Goal: Information Seeking & Learning: Learn about a topic

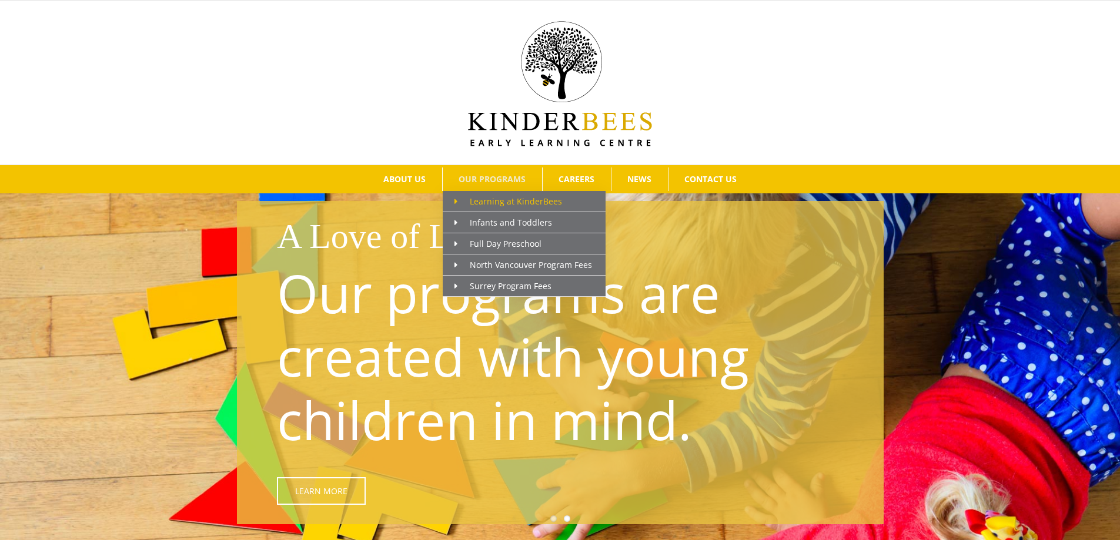
click at [514, 205] on span "Learning at KinderBees" at bounding box center [508, 201] width 108 height 11
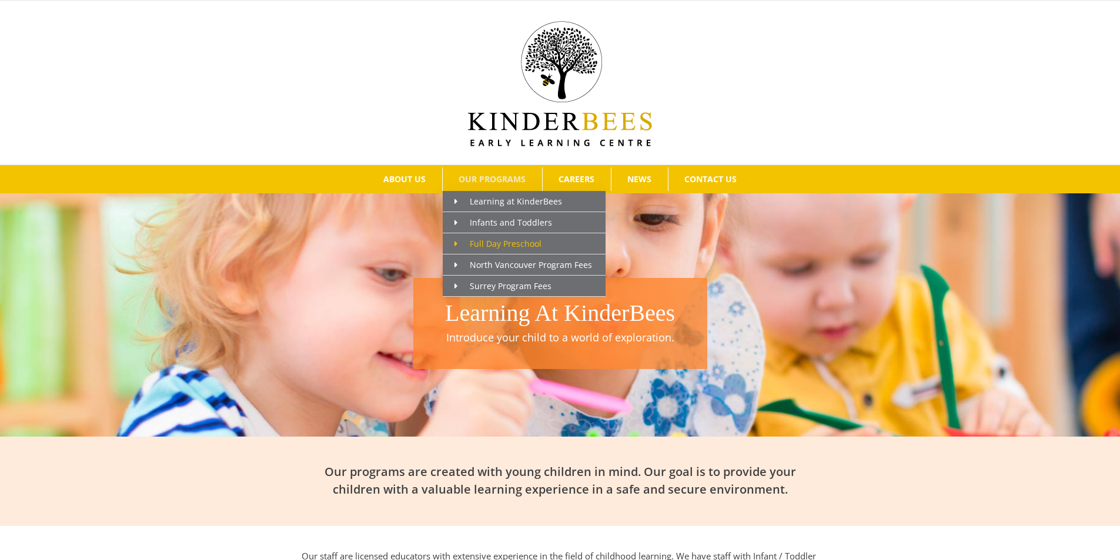
click at [499, 235] on link "Full Day Preschool" at bounding box center [524, 243] width 163 height 21
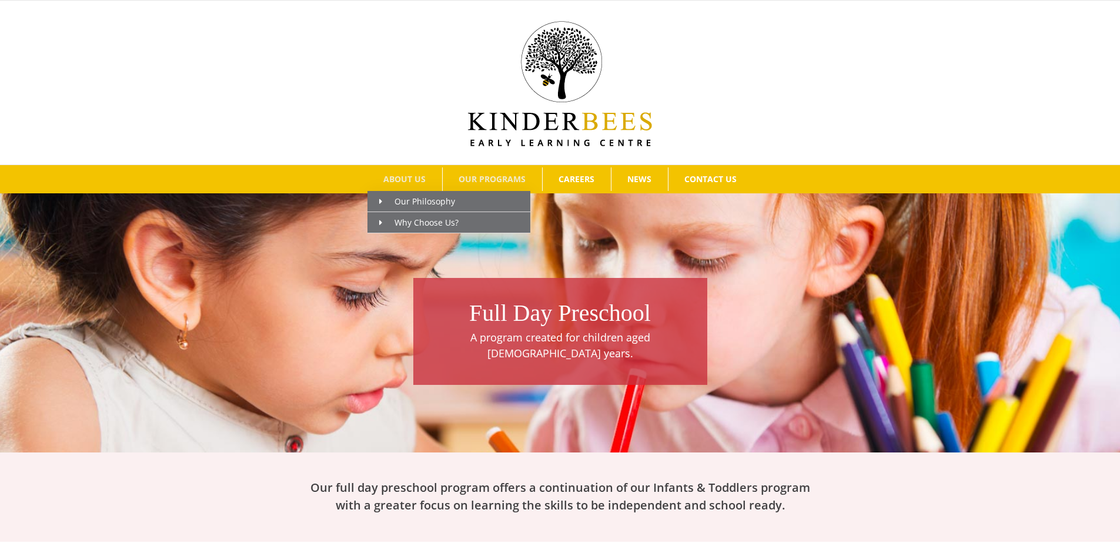
click at [412, 179] on span "ABOUT US" at bounding box center [404, 179] width 42 height 8
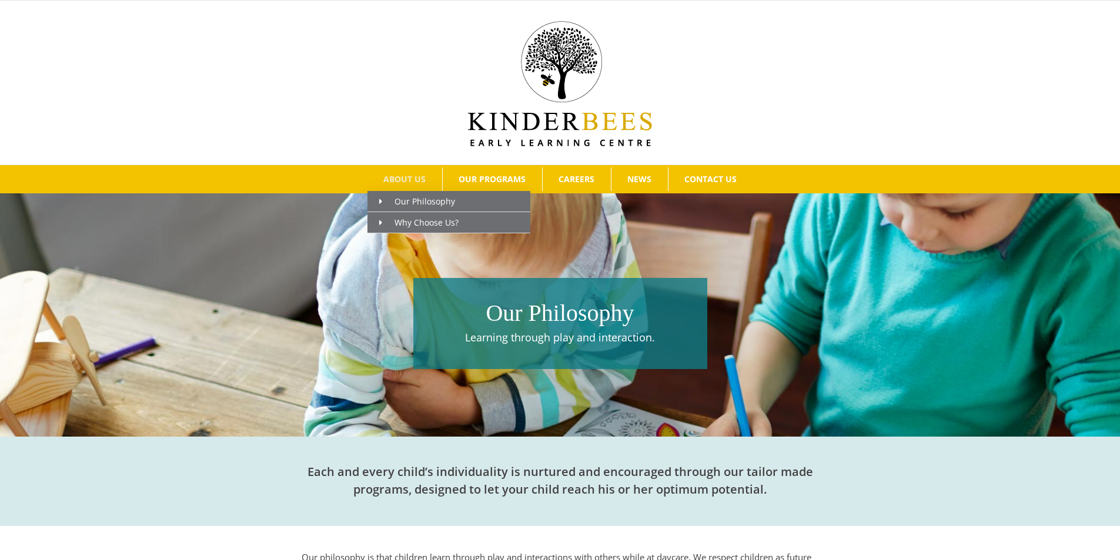
click at [399, 179] on span "ABOUT US" at bounding box center [404, 179] width 42 height 8
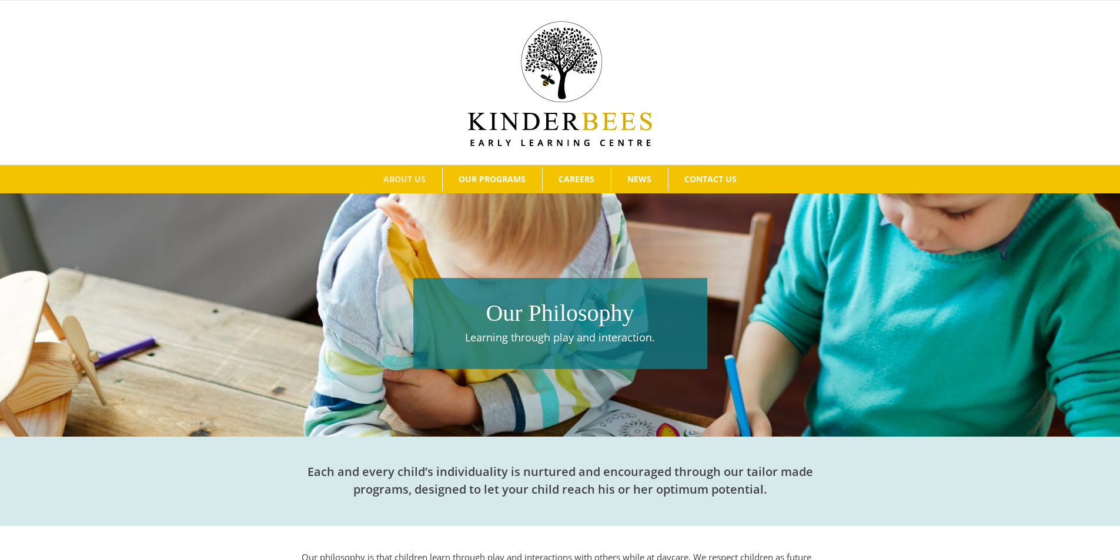
click at [550, 130] on img at bounding box center [560, 83] width 184 height 125
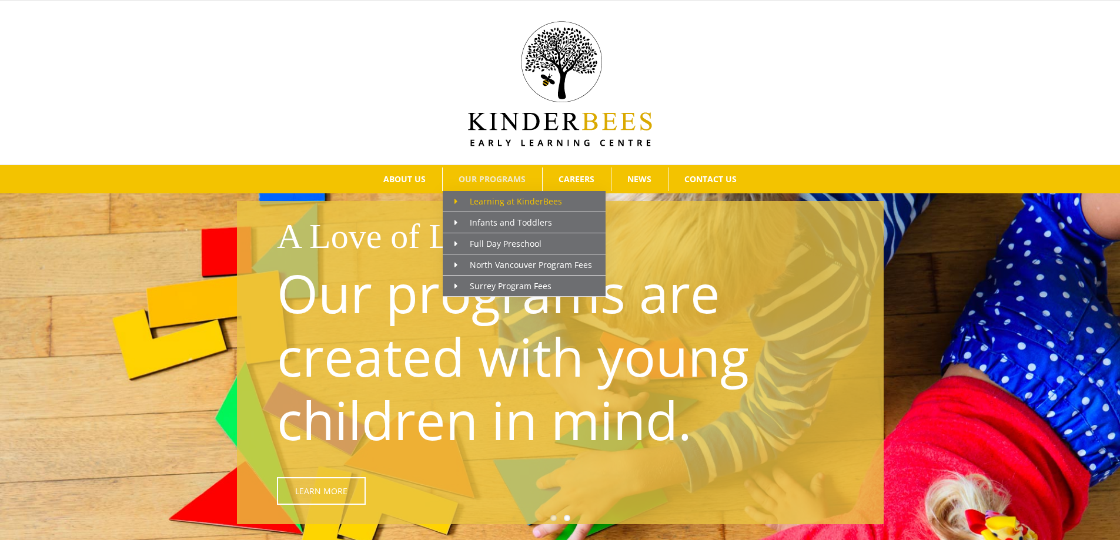
click at [499, 201] on span "Learning at KinderBees" at bounding box center [508, 201] width 108 height 11
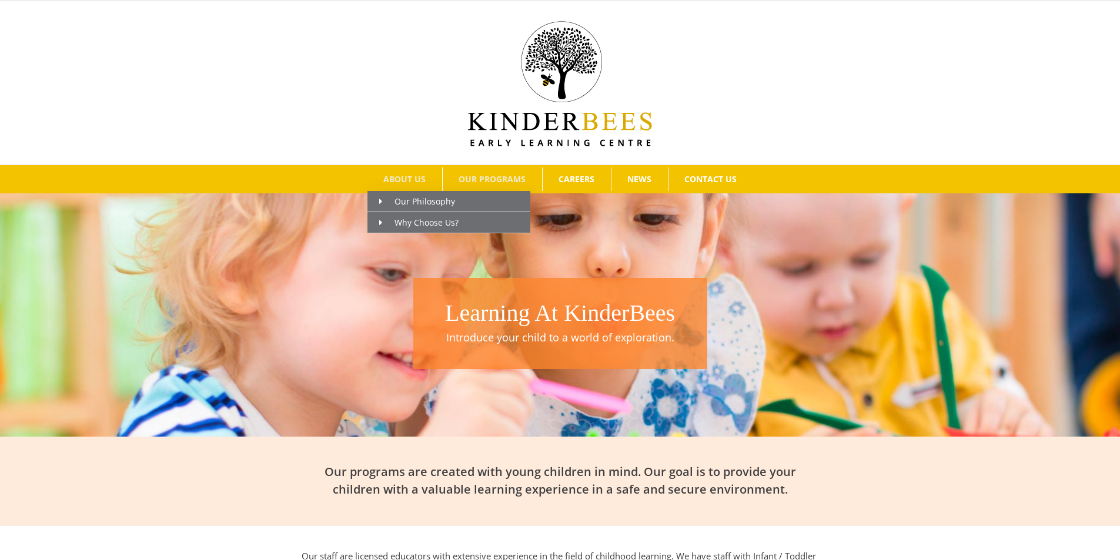
click at [409, 178] on span "ABOUT US" at bounding box center [404, 179] width 42 height 8
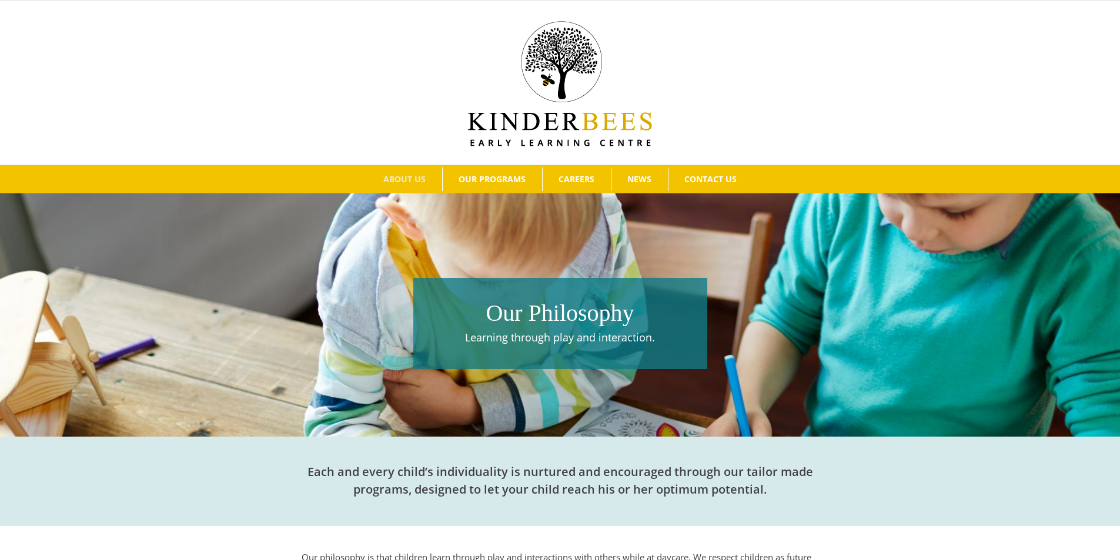
click at [604, 132] on img at bounding box center [560, 83] width 184 height 125
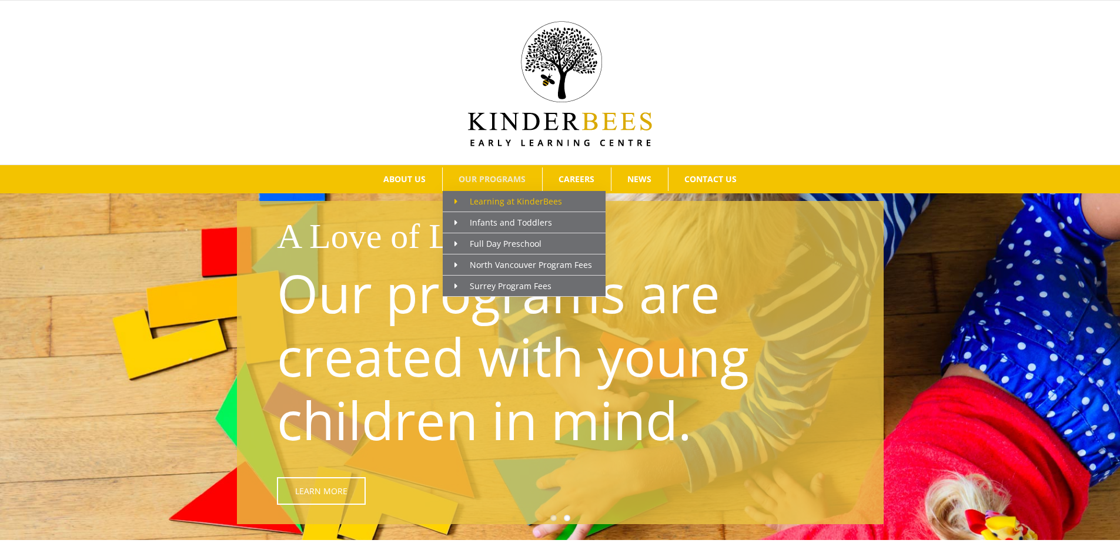
click at [453, 203] on link "Learning at KinderBees" at bounding box center [524, 201] width 163 height 21
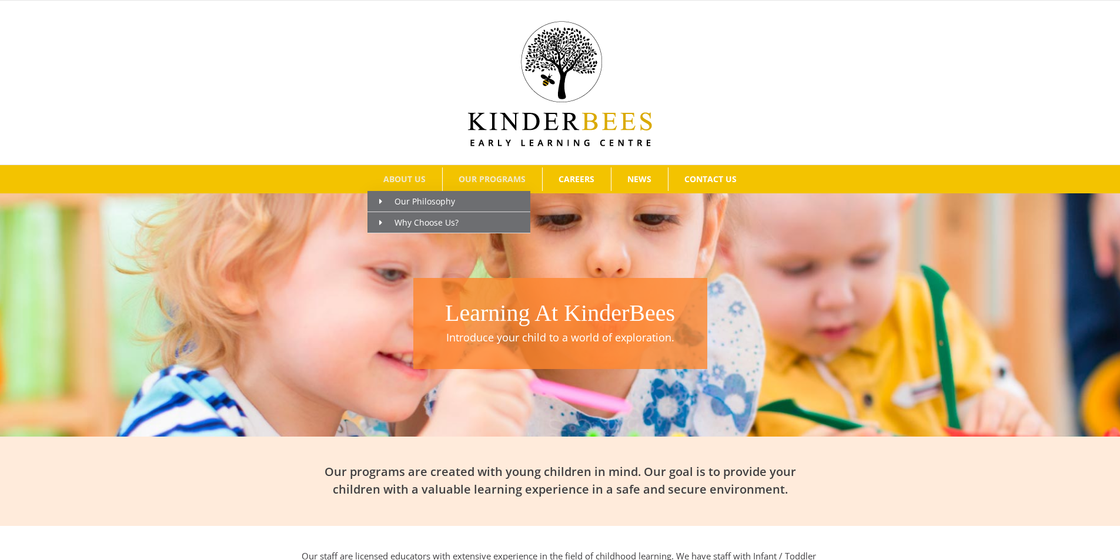
click at [405, 183] on span "ABOUT US" at bounding box center [404, 179] width 42 height 8
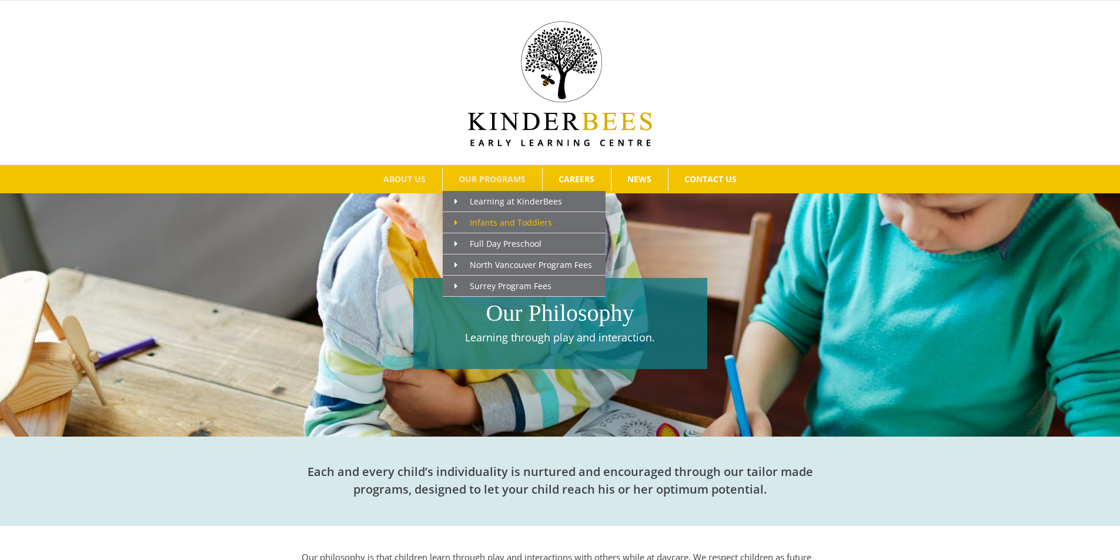
click at [485, 219] on span "Infants and Toddlers" at bounding box center [503, 222] width 98 height 11
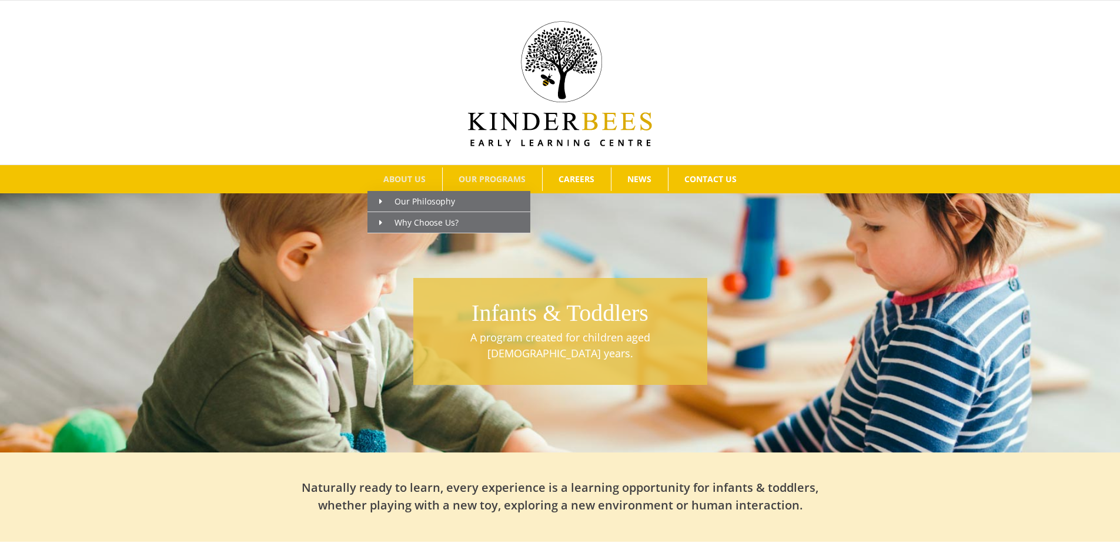
click at [416, 175] on span "ABOUT US" at bounding box center [404, 179] width 42 height 8
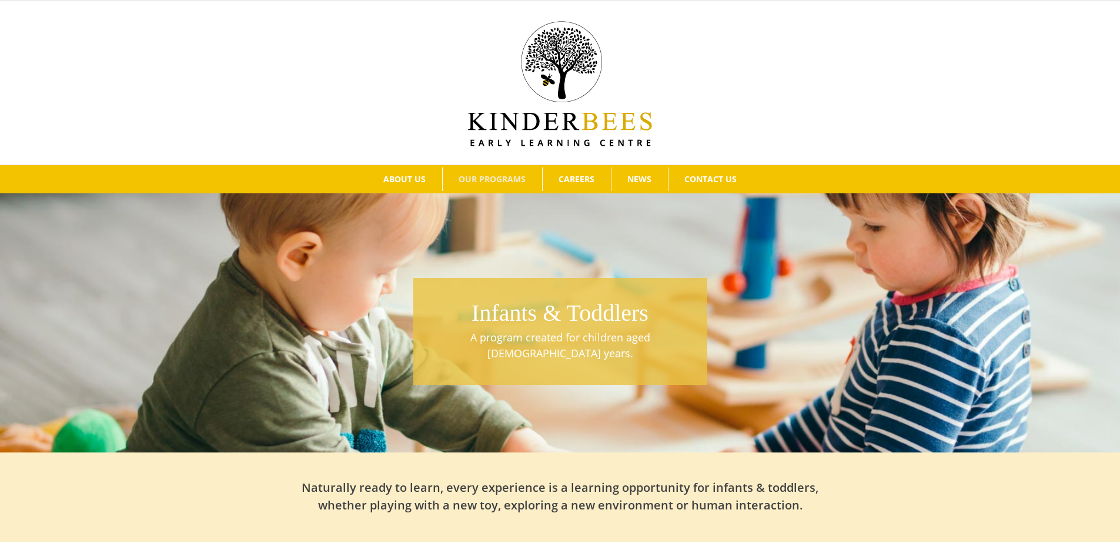
click at [563, 114] on img at bounding box center [560, 83] width 184 height 125
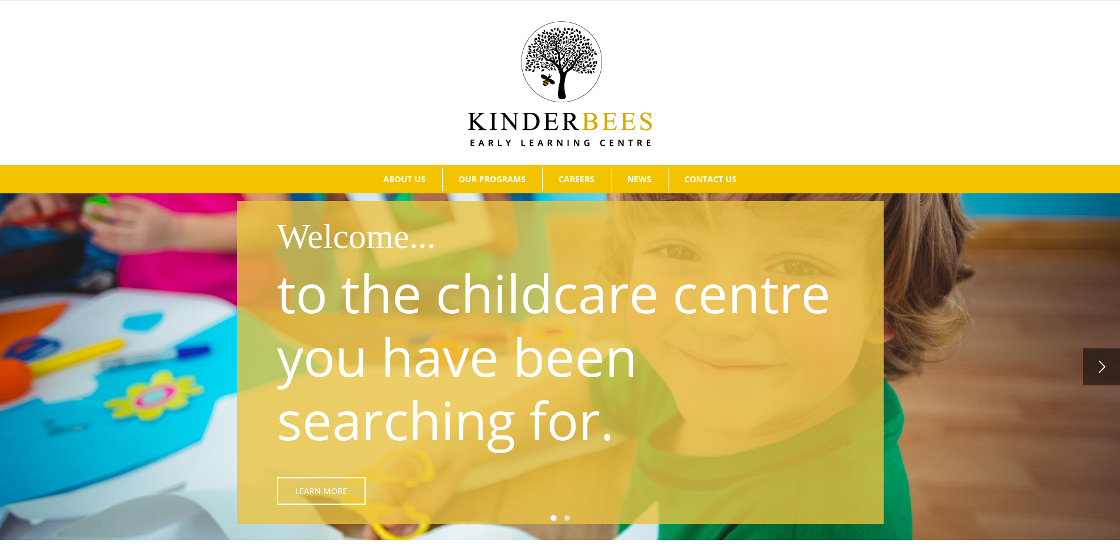
click at [1106, 360] on link "" at bounding box center [1101, 366] width 37 height 37
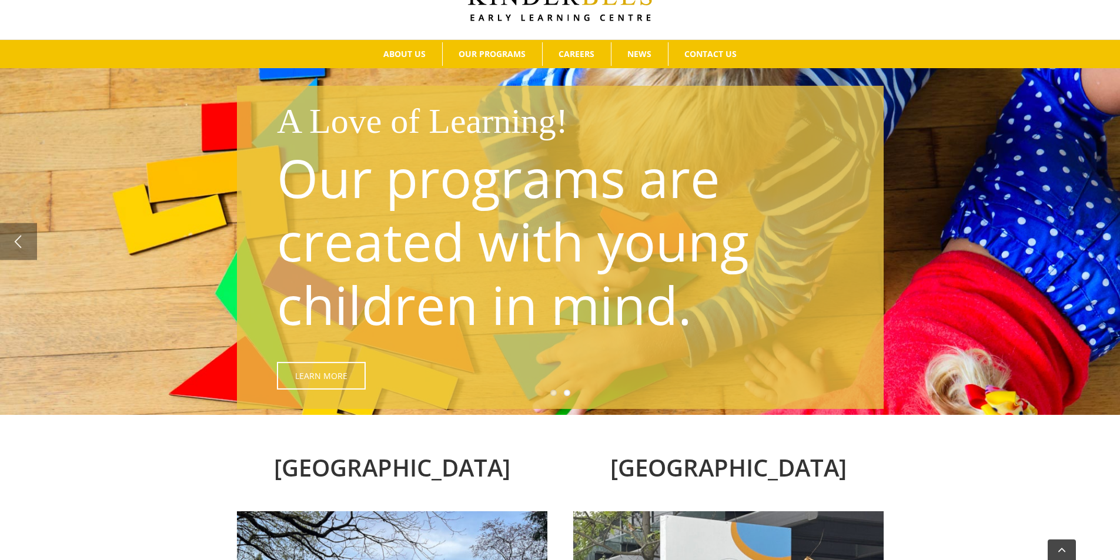
scroll to position [137, 0]
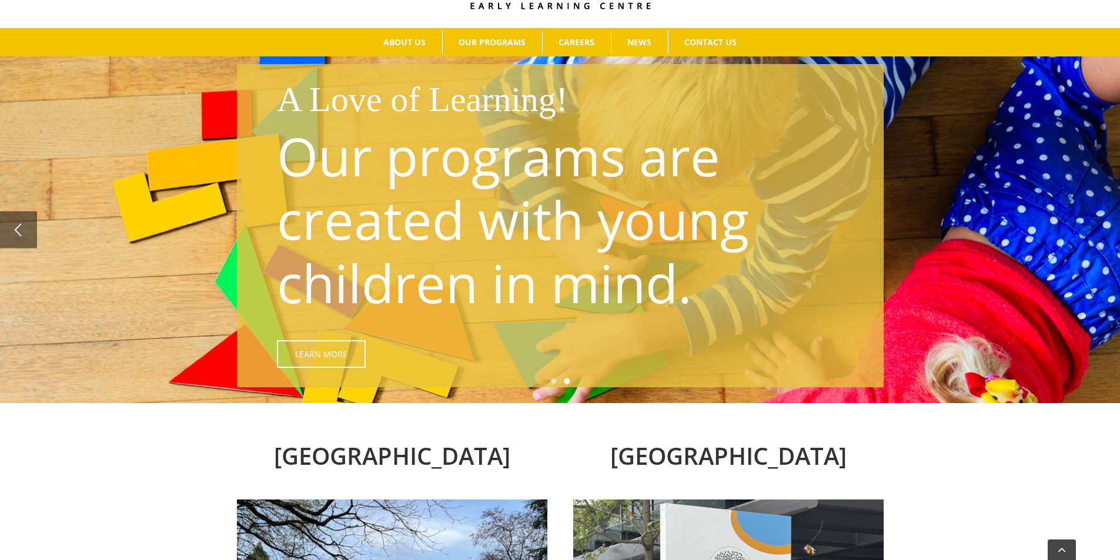
click at [19, 222] on link "" at bounding box center [18, 229] width 37 height 37
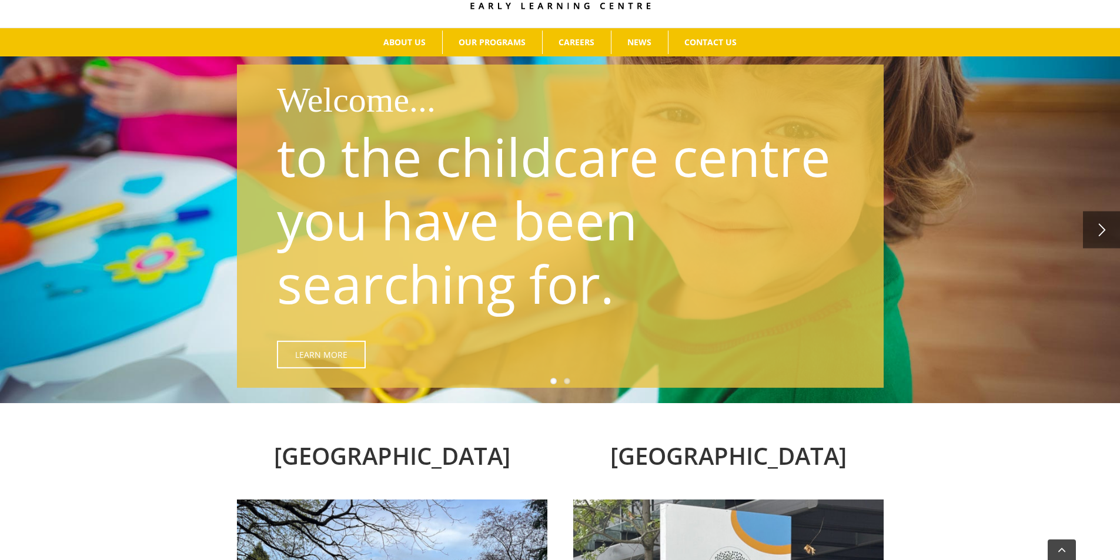
click at [1092, 230] on link "" at bounding box center [1101, 229] width 37 height 37
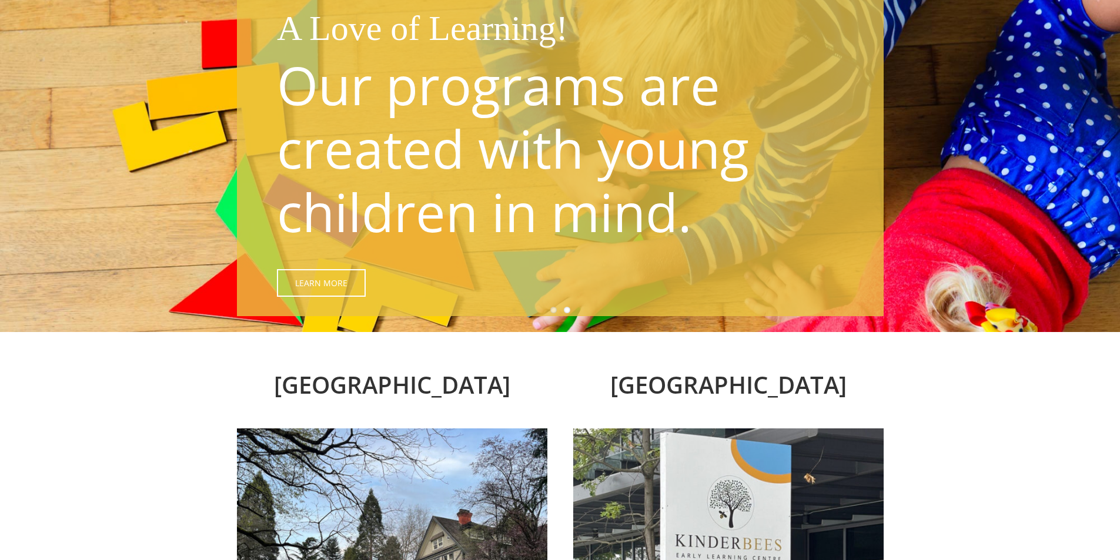
scroll to position [0, 0]
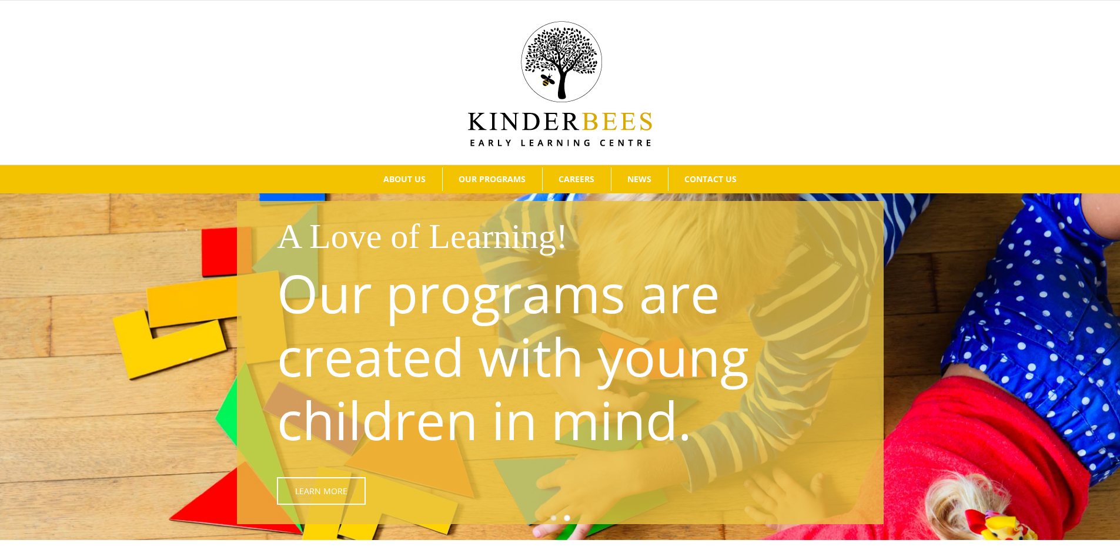
click at [839, 112] on div at bounding box center [560, 83] width 1085 height 128
